Goal: Check status: Check status

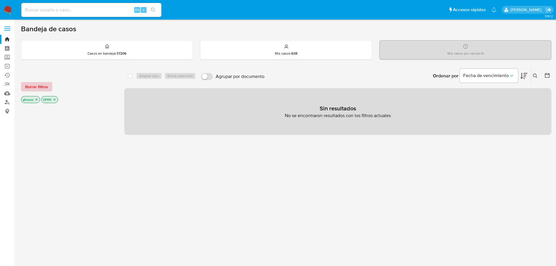
click at [34, 86] on span "Borrar filtros" at bounding box center [36, 87] width 23 height 8
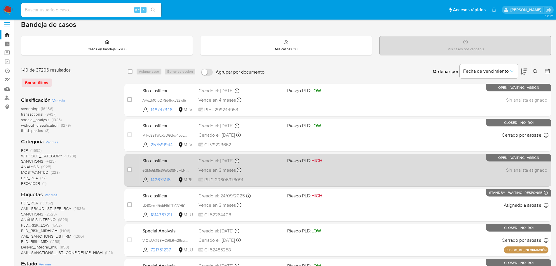
scroll to position [58, 0]
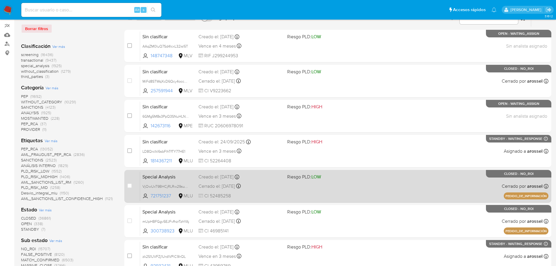
click at [406, 179] on div "Special Analysis VjOwUxT9BHCjRLRw29suAUJs 721751237 MLU Riesgo PLD: LOW Creado …" at bounding box center [344, 185] width 409 height 29
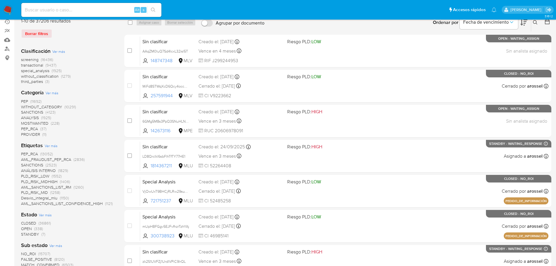
scroll to position [0, 0]
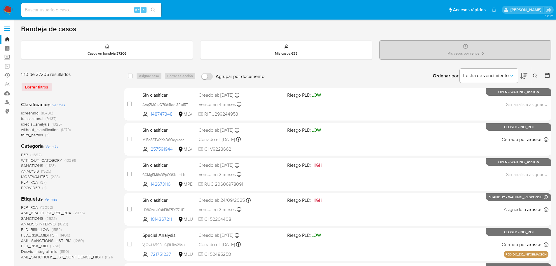
click at [34, 118] on span "transactional" at bounding box center [32, 119] width 22 height 6
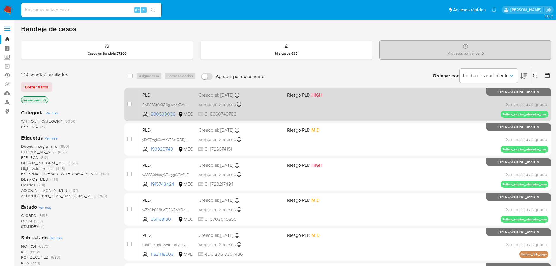
click at [424, 104] on div "PLD 5NB3SDfCt3Q9gkyhKtZAV8jg 200533006 MEC Riesgo PLD: HIGH Creado el: 12/09/20…" at bounding box center [344, 104] width 409 height 29
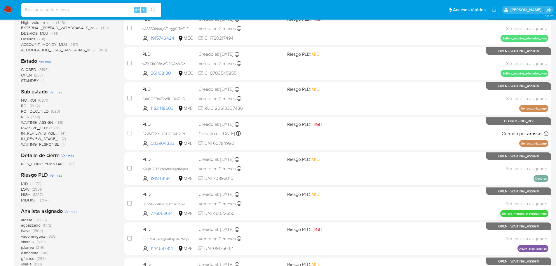
scroll to position [236, 0]
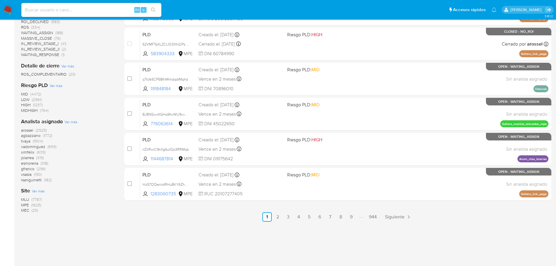
click at [23, 198] on span "MLU" at bounding box center [25, 200] width 8 height 6
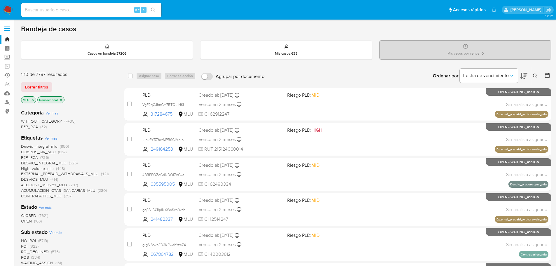
click at [27, 222] on span "OPEN" at bounding box center [26, 221] width 11 height 6
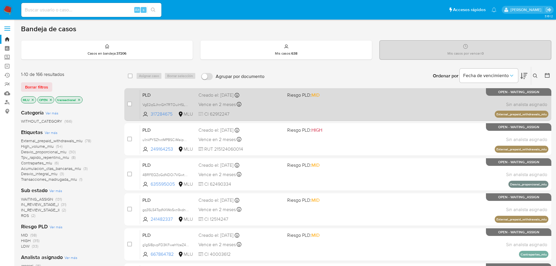
click at [342, 104] on span at bounding box center [329, 104] width 84 height 1
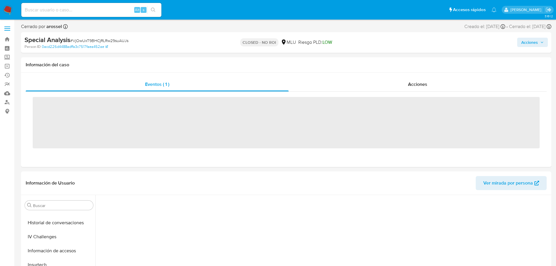
scroll to position [274, 0]
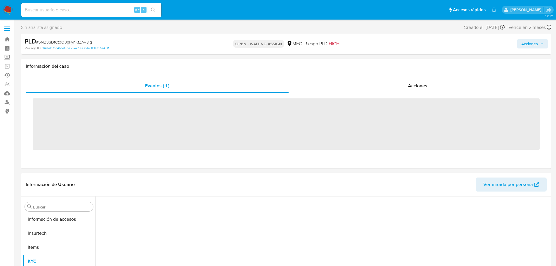
scroll to position [275, 0]
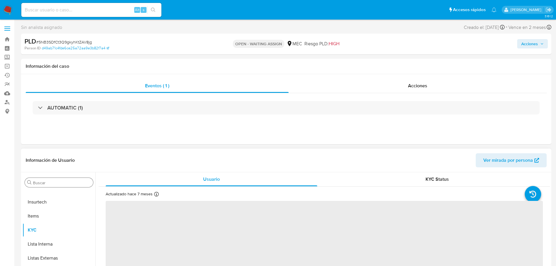
select select "10"
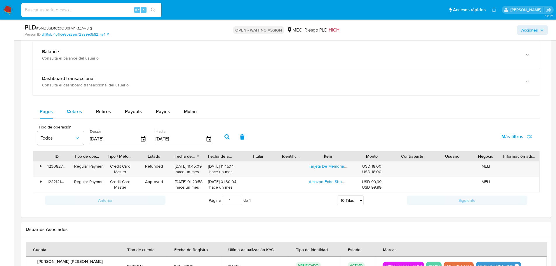
scroll to position [409, 0]
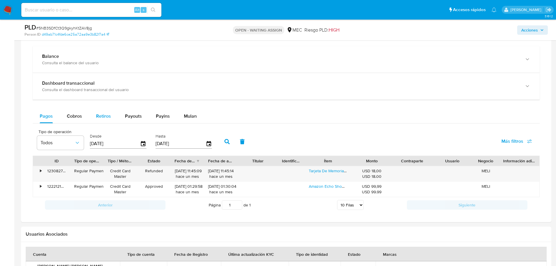
click at [99, 117] on span "Retiros" at bounding box center [103, 116] width 15 height 7
select select "10"
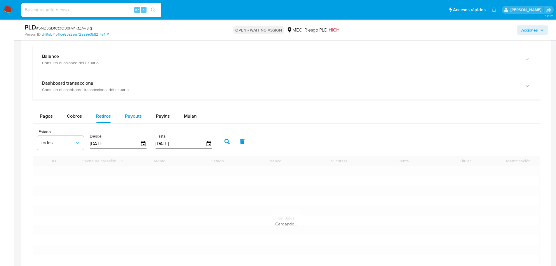
click at [139, 118] on span "Payouts" at bounding box center [133, 116] width 17 height 7
select select "10"
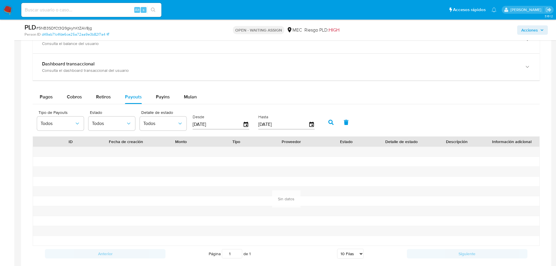
scroll to position [438, 0]
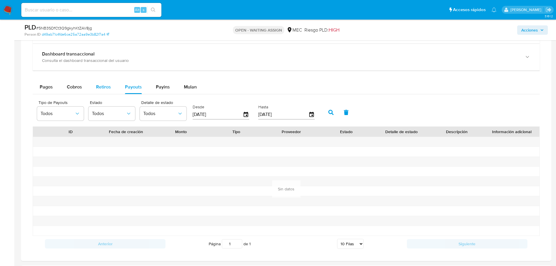
click at [106, 89] on span "Retiros" at bounding box center [103, 87] width 15 height 7
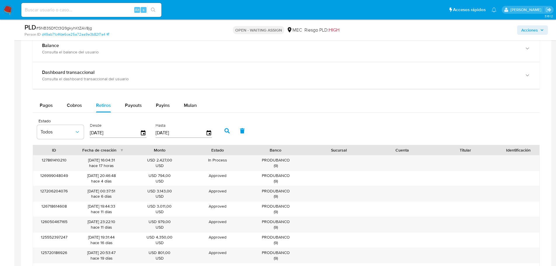
scroll to position [409, 0]
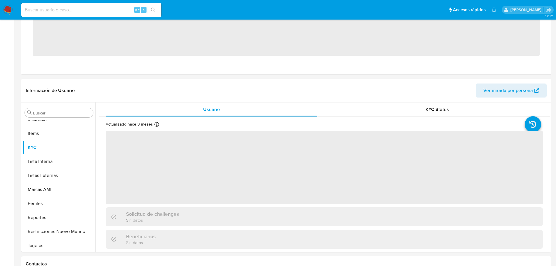
scroll to position [289, 0]
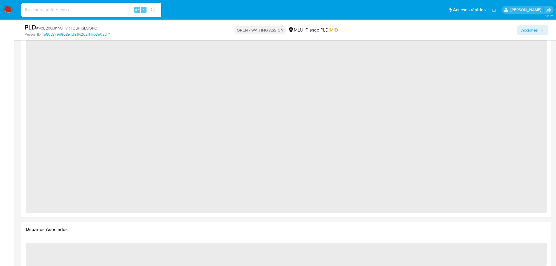
select select "10"
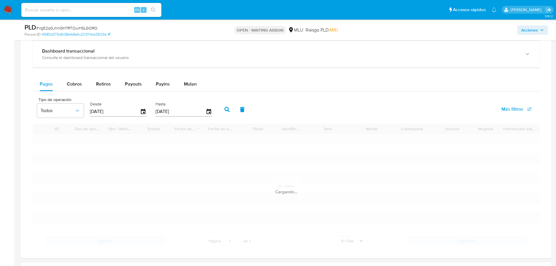
scroll to position [397, 0]
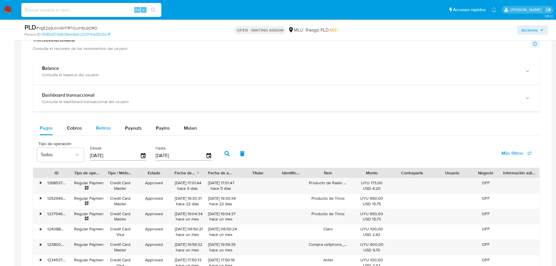
click at [104, 126] on span "Retiros" at bounding box center [103, 128] width 15 height 7
select select "10"
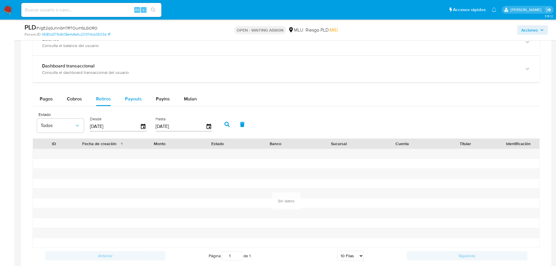
click at [137, 100] on span "Payouts" at bounding box center [133, 98] width 17 height 7
select select "10"
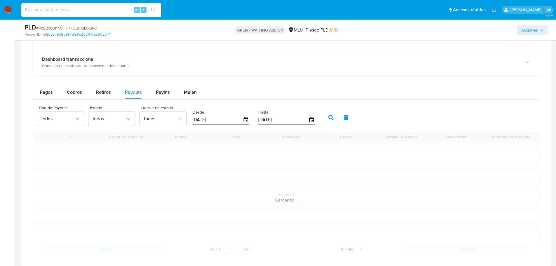
scroll to position [455, 0]
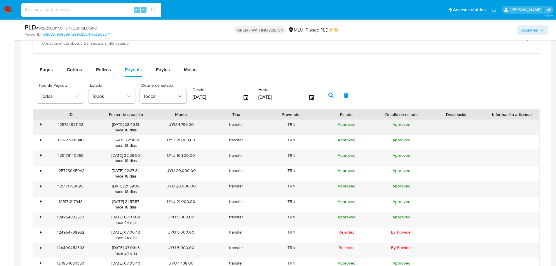
click at [38, 125] on div "•" at bounding box center [38, 127] width 10 height 15
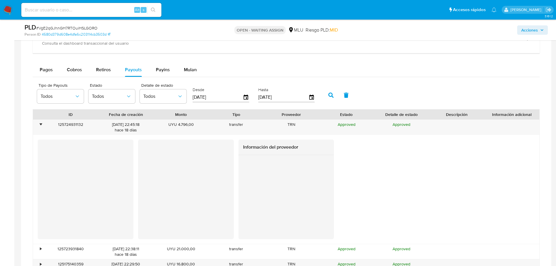
click at [275, 215] on div at bounding box center [287, 197] width 96 height 84
